Goal: Task Accomplishment & Management: Complete application form

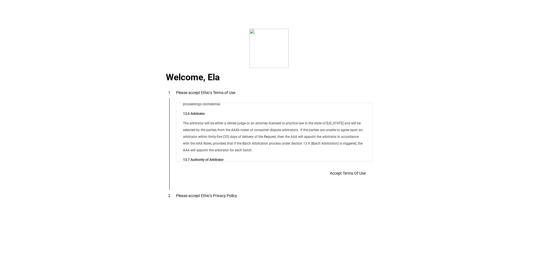
scroll to position [4540, 0]
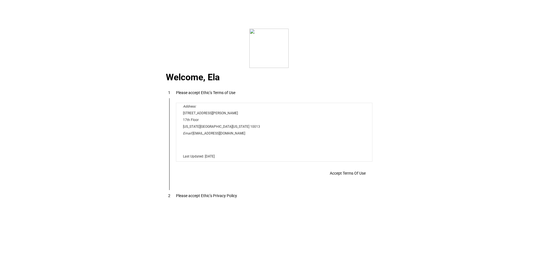
drag, startPoint x: 371, startPoint y: 114, endPoint x: 505, endPoint y: 266, distance: 203.6
click at [337, 175] on span "Accept Terms Of Use" at bounding box center [348, 173] width 36 height 4
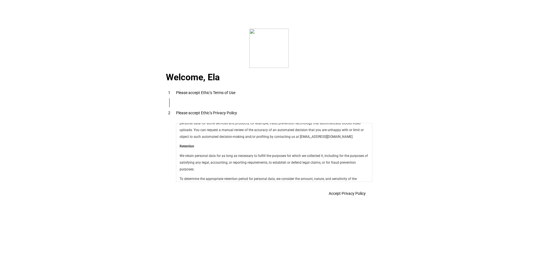
scroll to position [1996, 0]
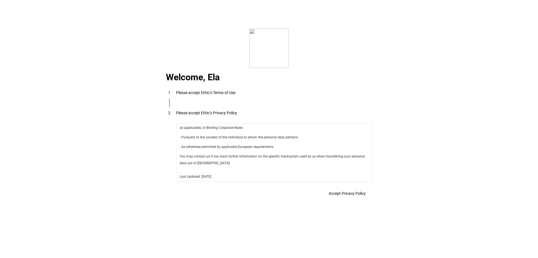
click at [339, 192] on span "Accept Privacy Policy" at bounding box center [347, 193] width 37 height 4
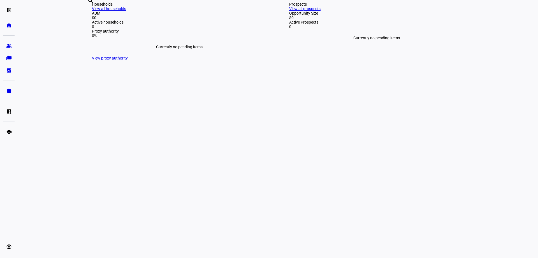
scroll to position [84, 0]
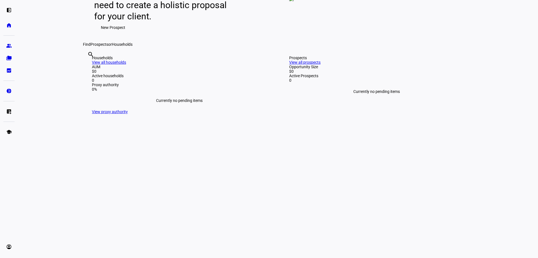
click at [122, 33] on span "New Prospect" at bounding box center [113, 27] width 24 height 11
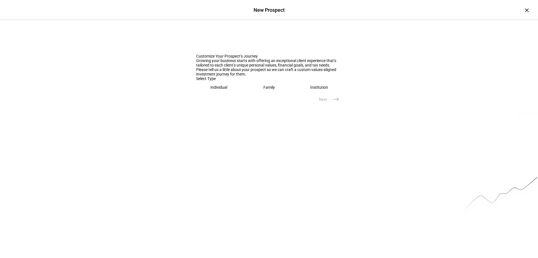
click at [230, 94] on eth-mega-radio-button "Individual" at bounding box center [219, 87] width 46 height 13
